Goal: Find specific page/section: Find specific page/section

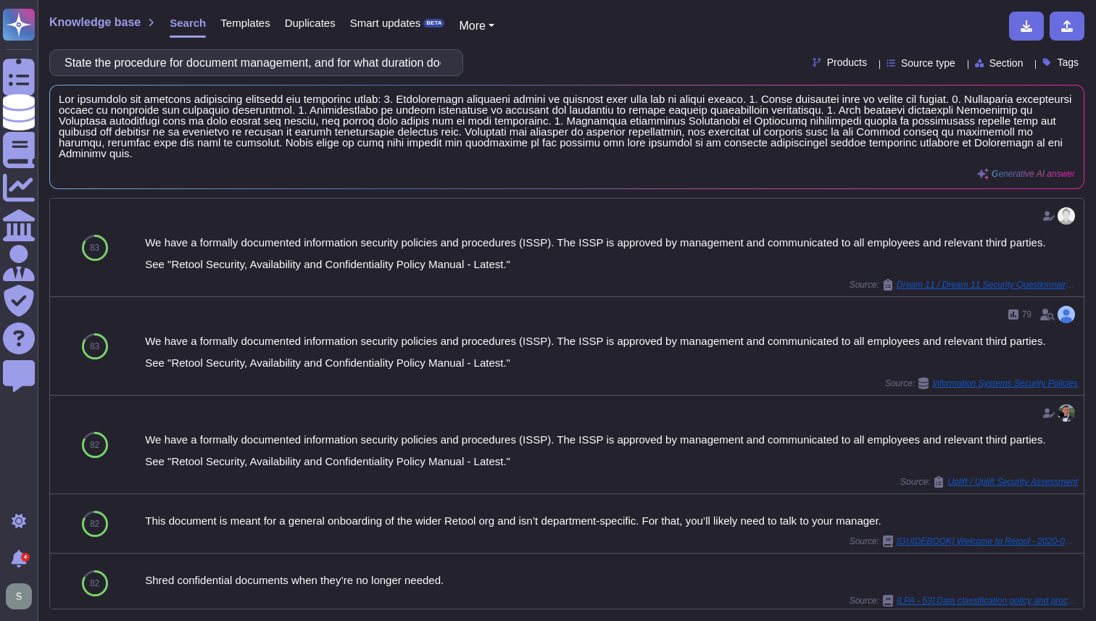
scroll to position [1, 0]
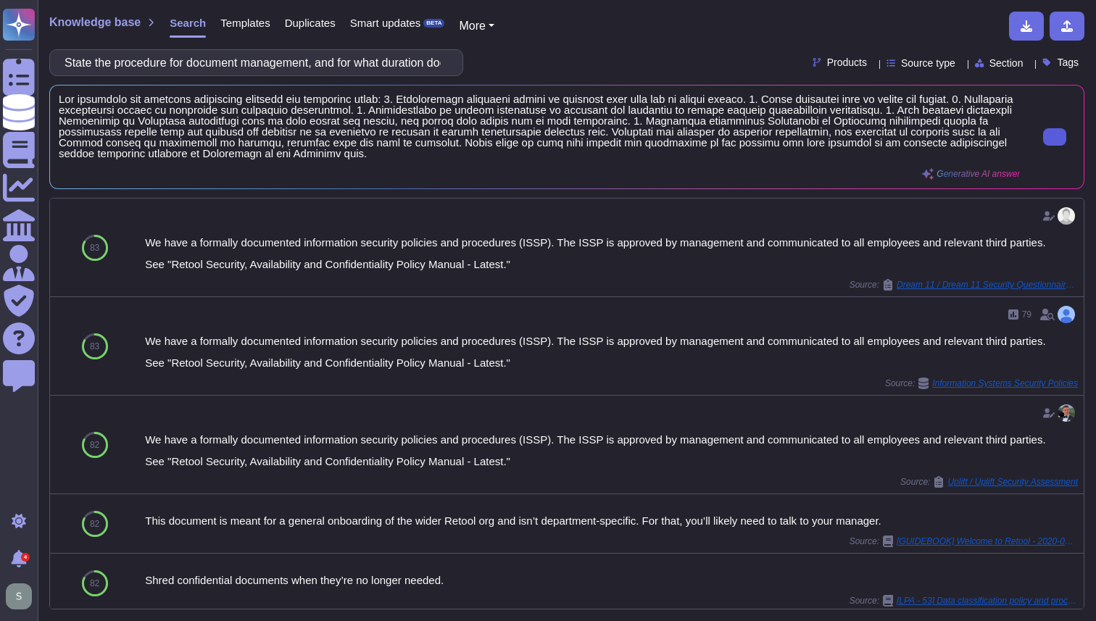
click at [1055, 144] on button at bounding box center [1054, 136] width 23 height 17
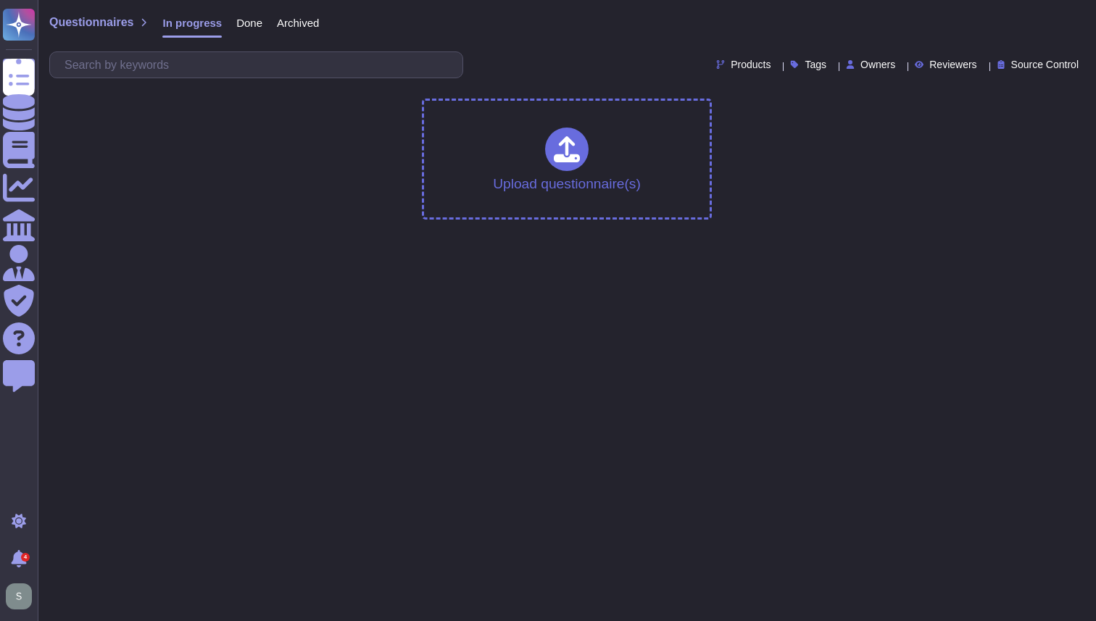
click at [114, 22] on span "Questionnaires" at bounding box center [91, 23] width 84 height 12
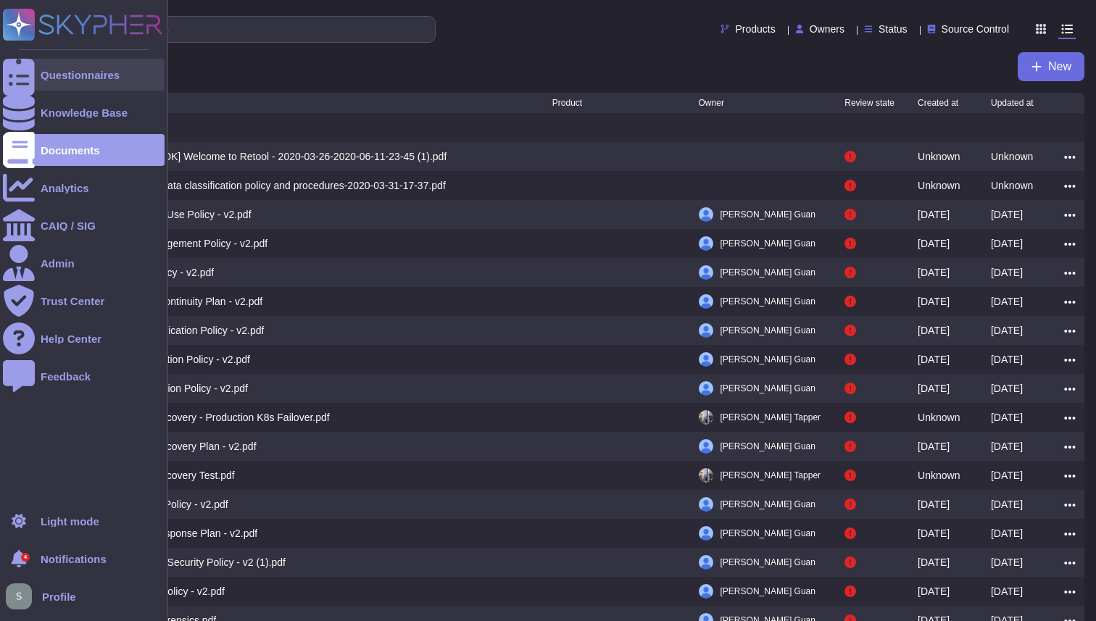
click at [102, 78] on div "Questionnaires" at bounding box center [80, 75] width 79 height 11
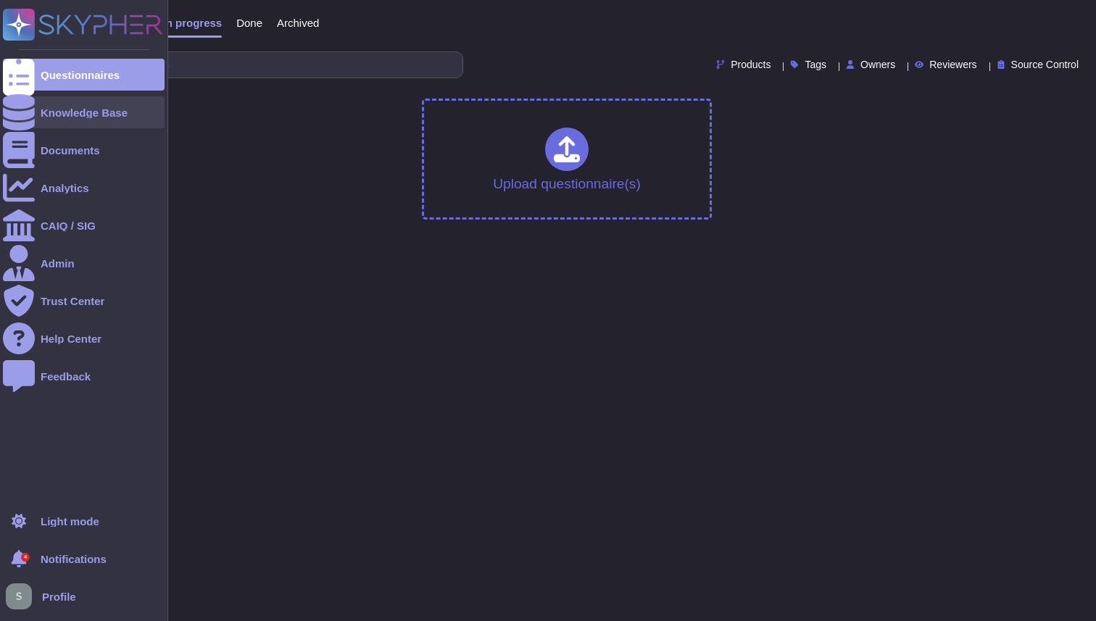
click at [54, 104] on div "Knowledge Base" at bounding box center [84, 112] width 162 height 32
